Goal: Task Accomplishment & Management: Manage account settings

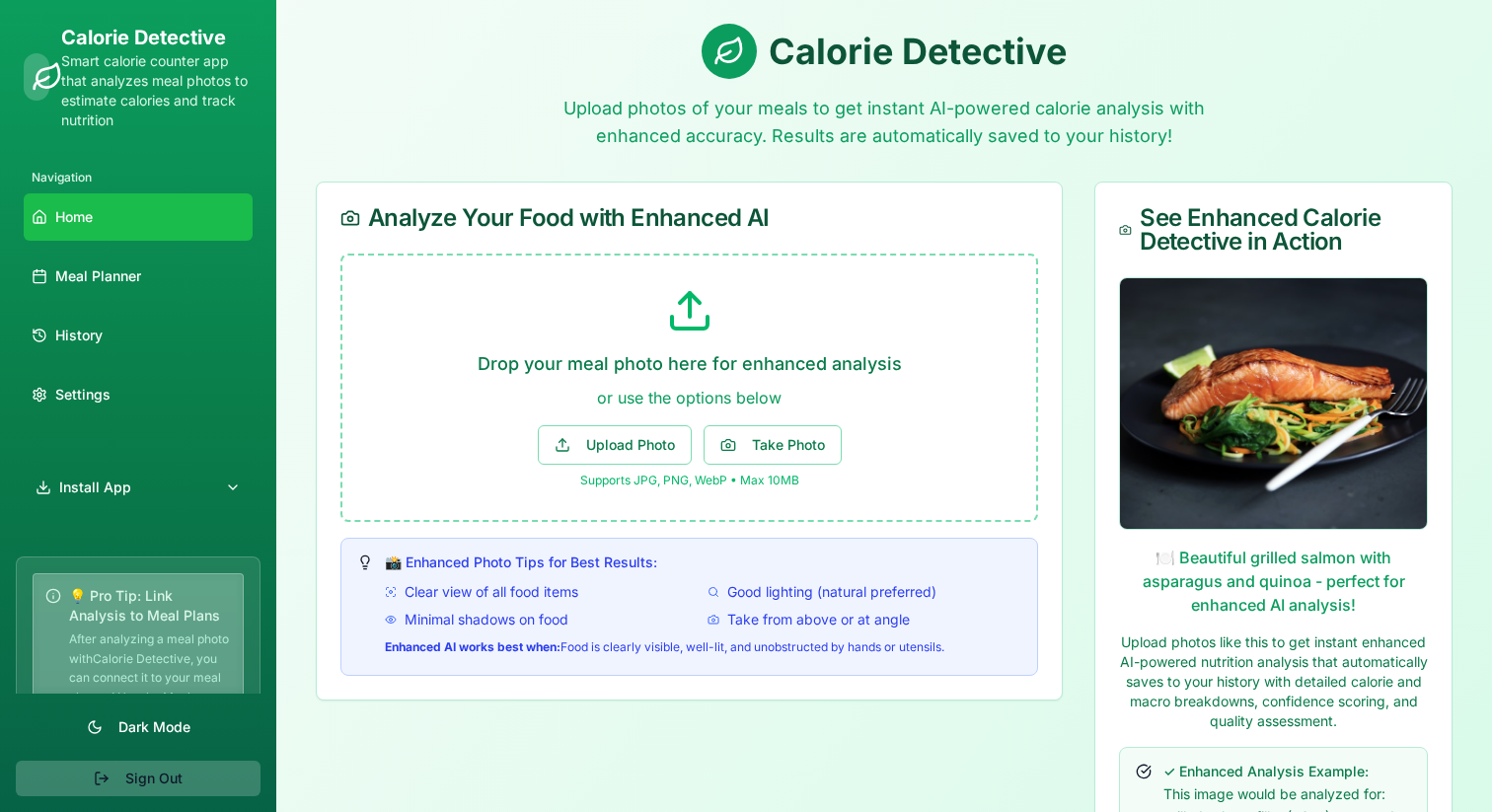
click at [205, 772] on button "Sign Out" at bounding box center [138, 778] width 245 height 36
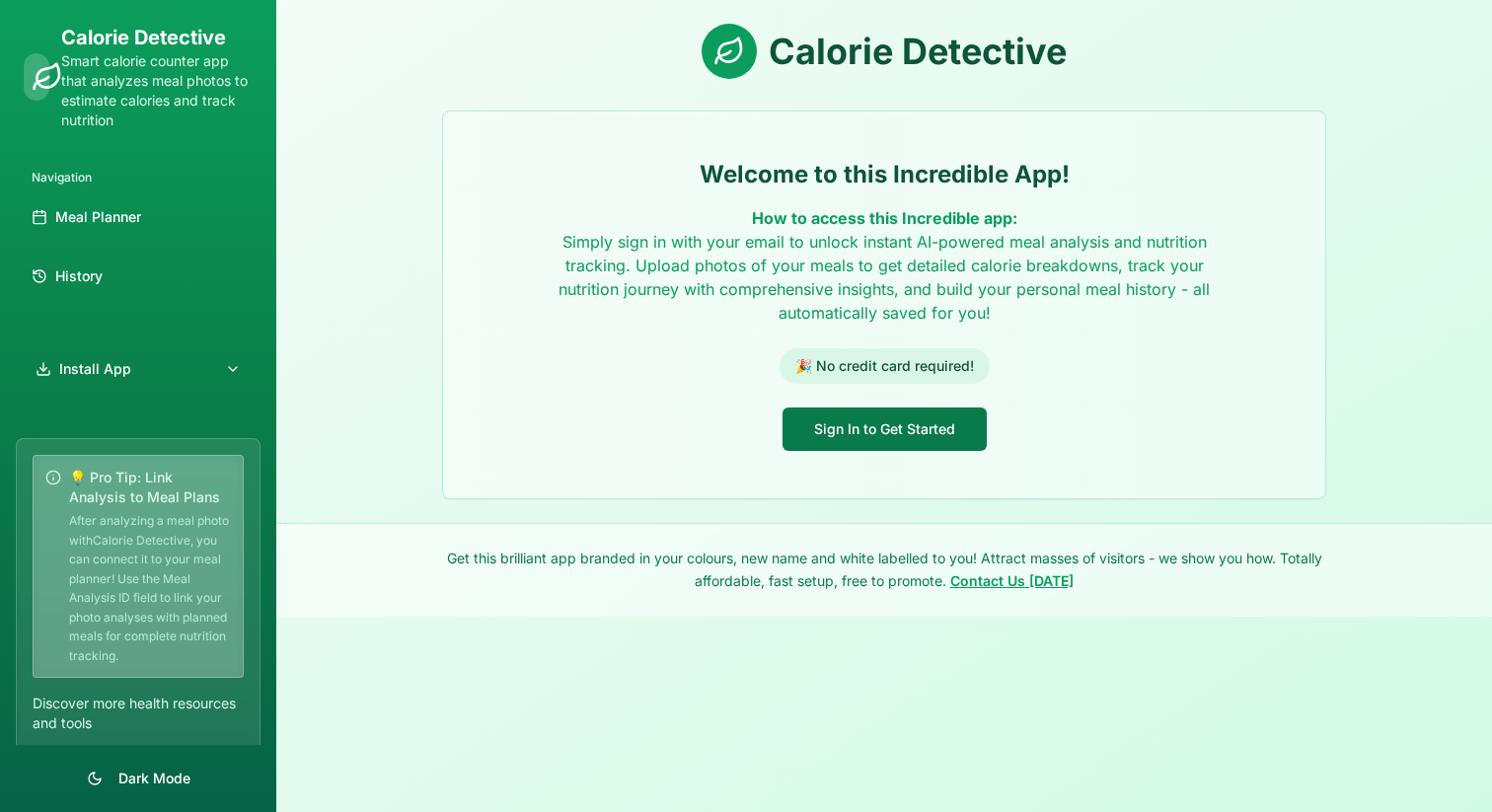
click at [939, 415] on button "Sign In to Get Started" at bounding box center [884, 429] width 204 height 44
